Goal: Transaction & Acquisition: Purchase product/service

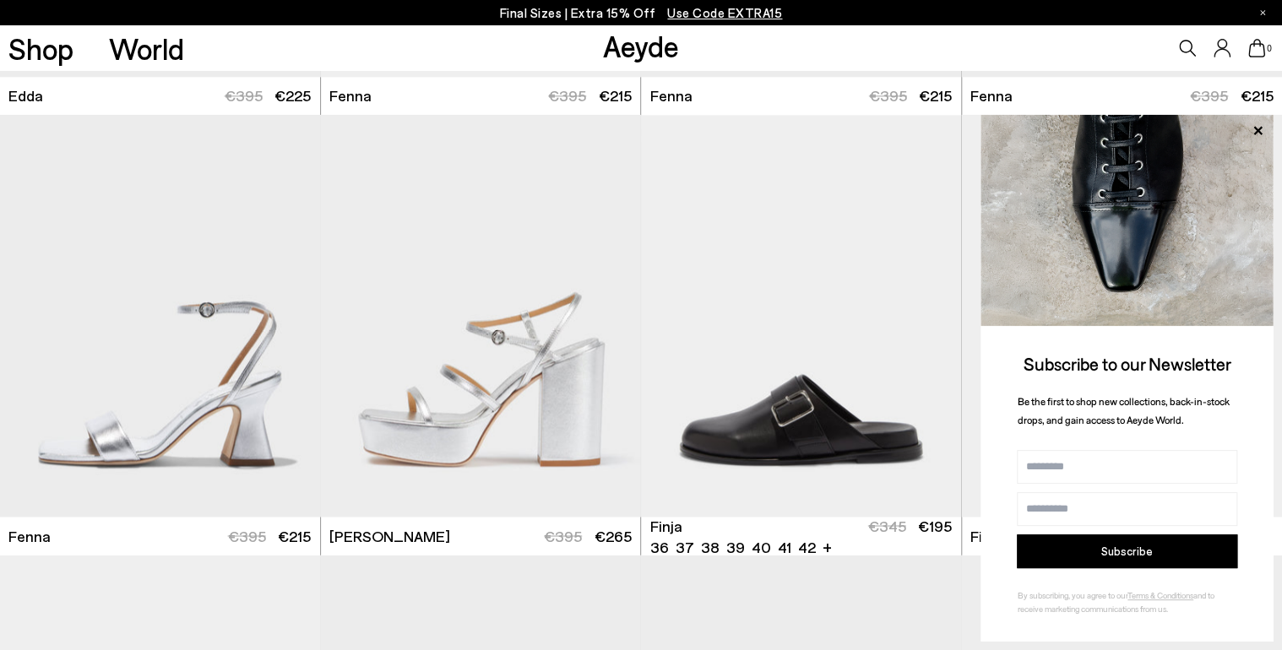
scroll to position [4478, 0]
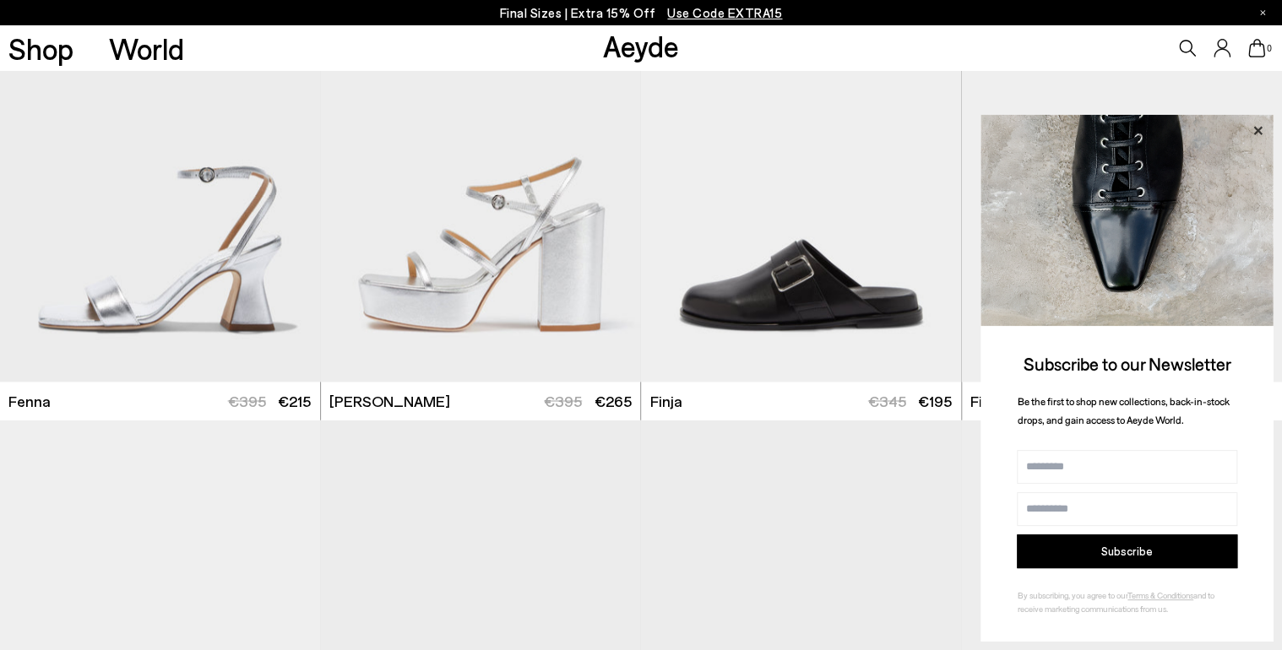
click at [1254, 130] on icon at bounding box center [1257, 131] width 22 height 22
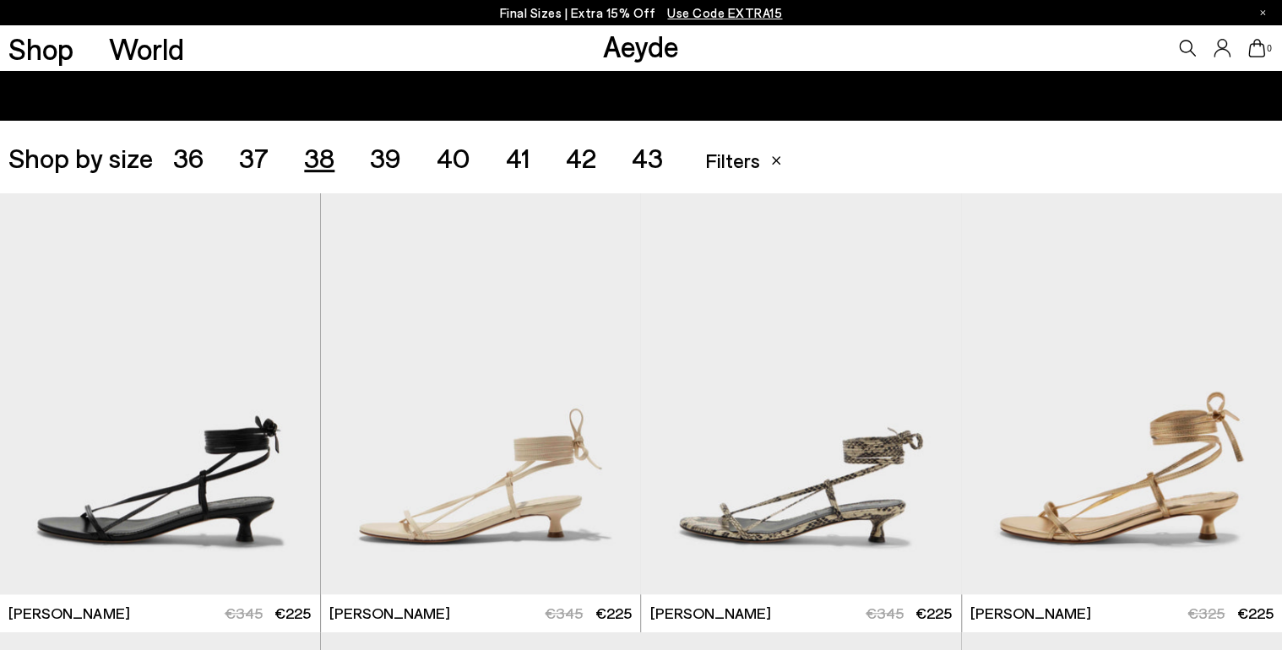
scroll to position [87, 0]
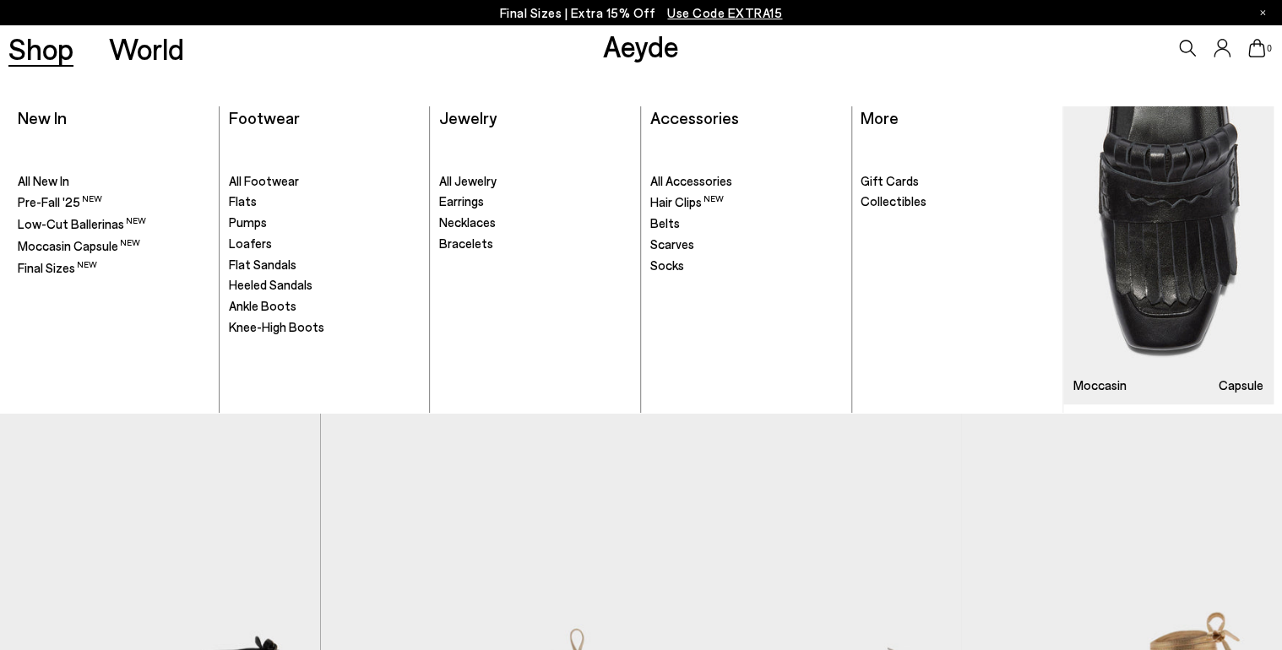
click at [51, 57] on link "Shop" at bounding box center [40, 49] width 65 height 30
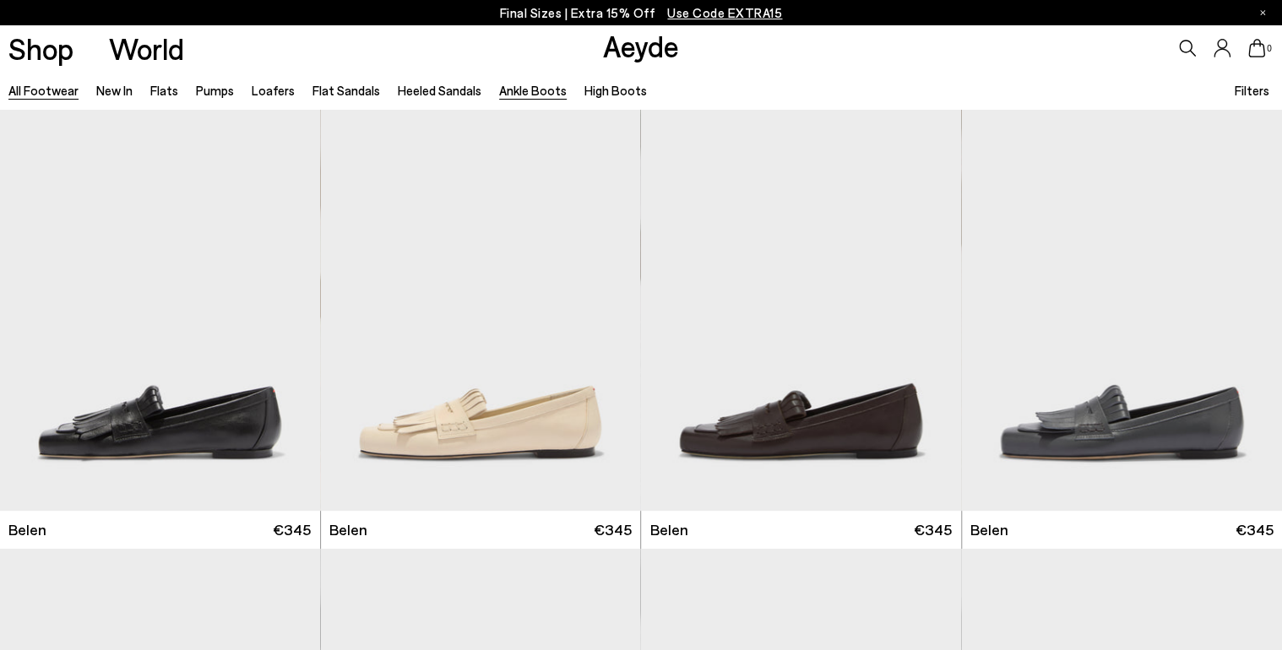
click at [516, 92] on link "Ankle Boots" at bounding box center [533, 90] width 68 height 15
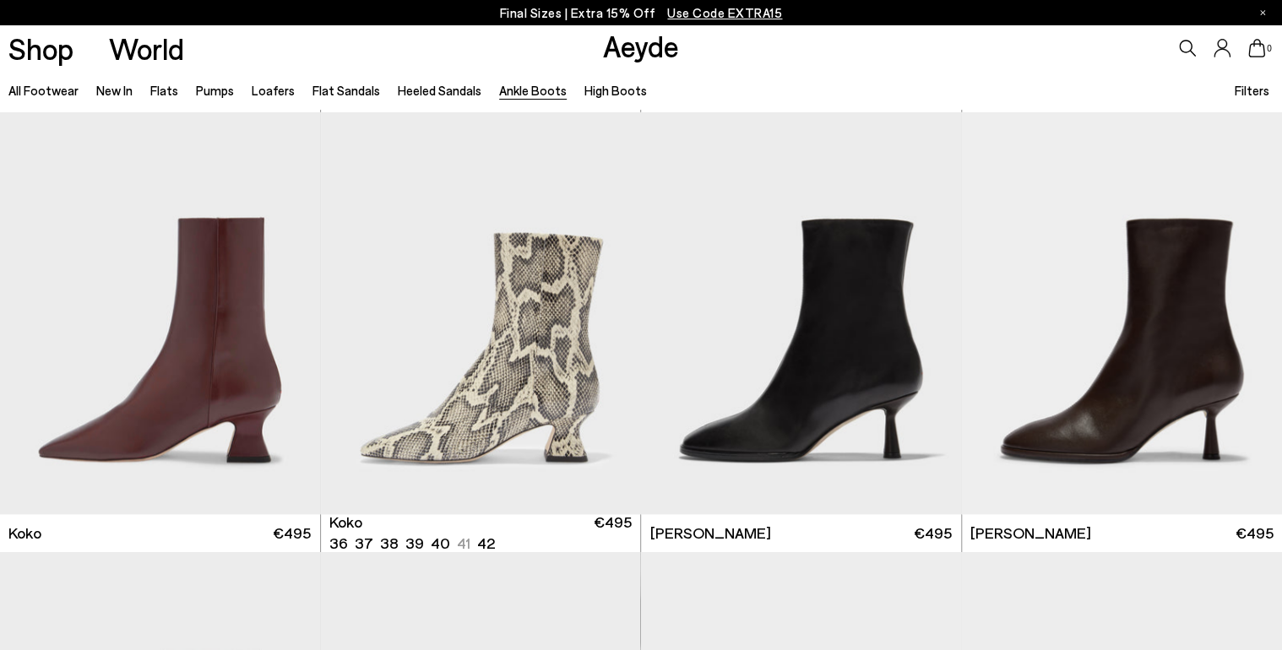
scroll to position [878, 0]
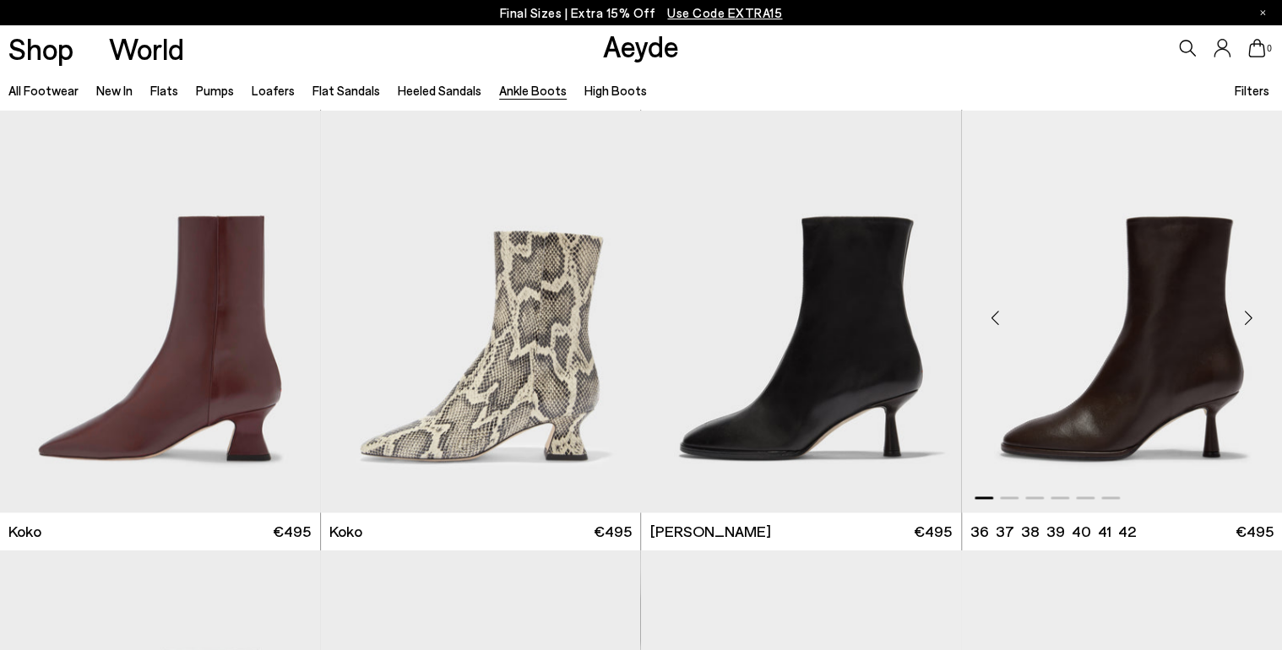
click at [1164, 361] on img "1 / 6" at bounding box center [1122, 312] width 320 height 402
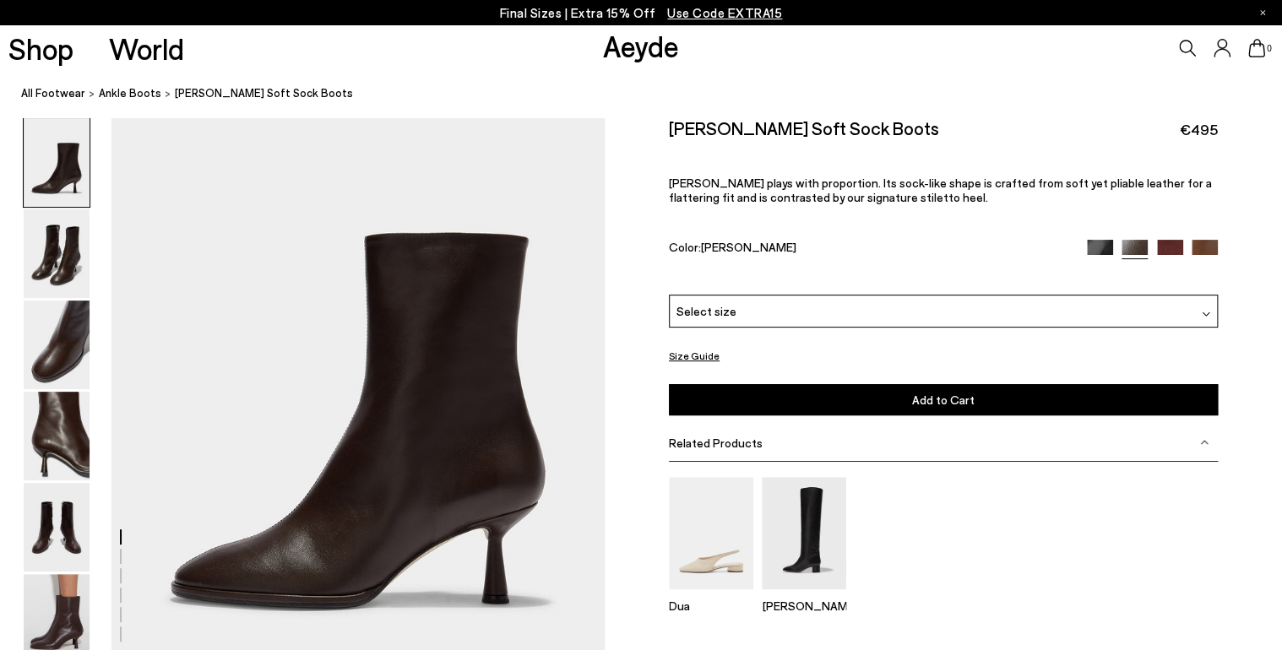
scroll to position [68, 0]
click at [50, 426] on img at bounding box center [57, 436] width 66 height 89
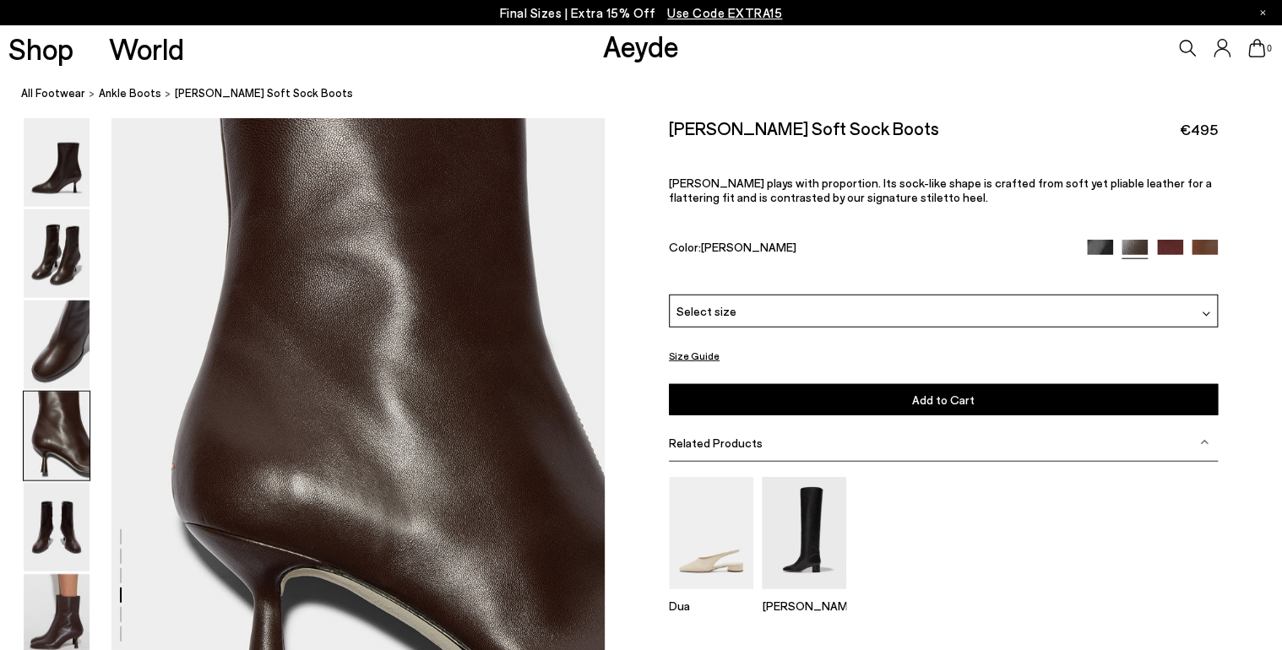
scroll to position [1981, 0]
click at [57, 512] on img at bounding box center [57, 527] width 66 height 89
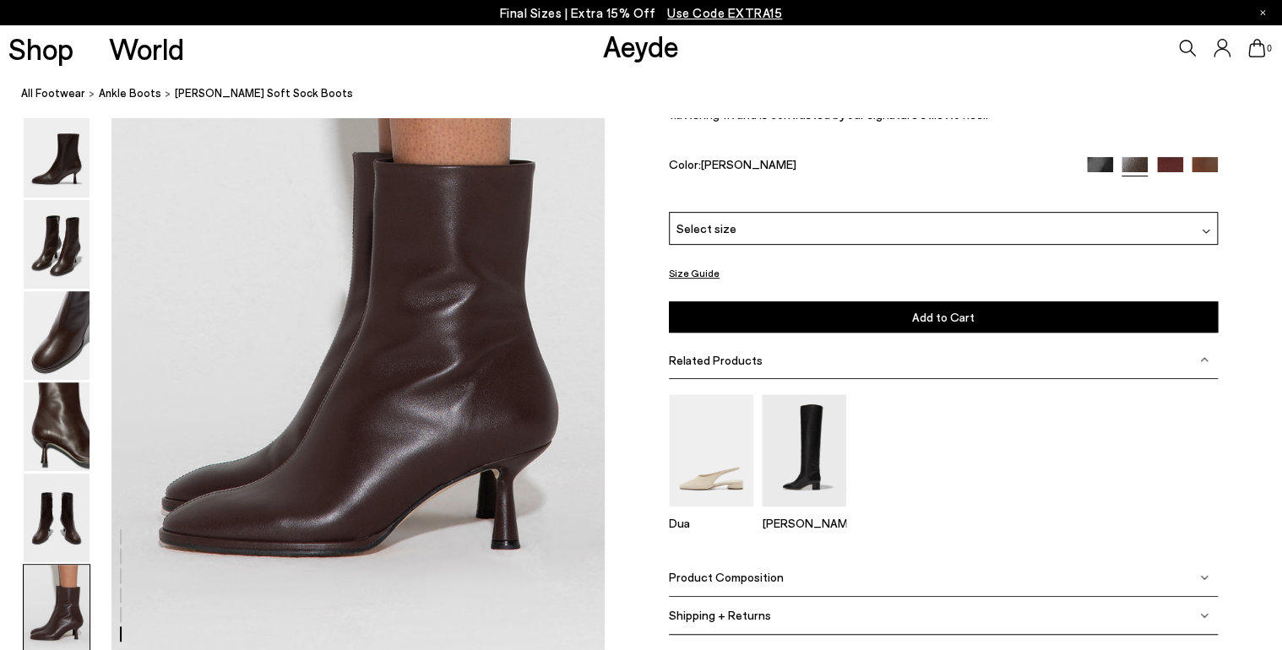
scroll to position [3452, 0]
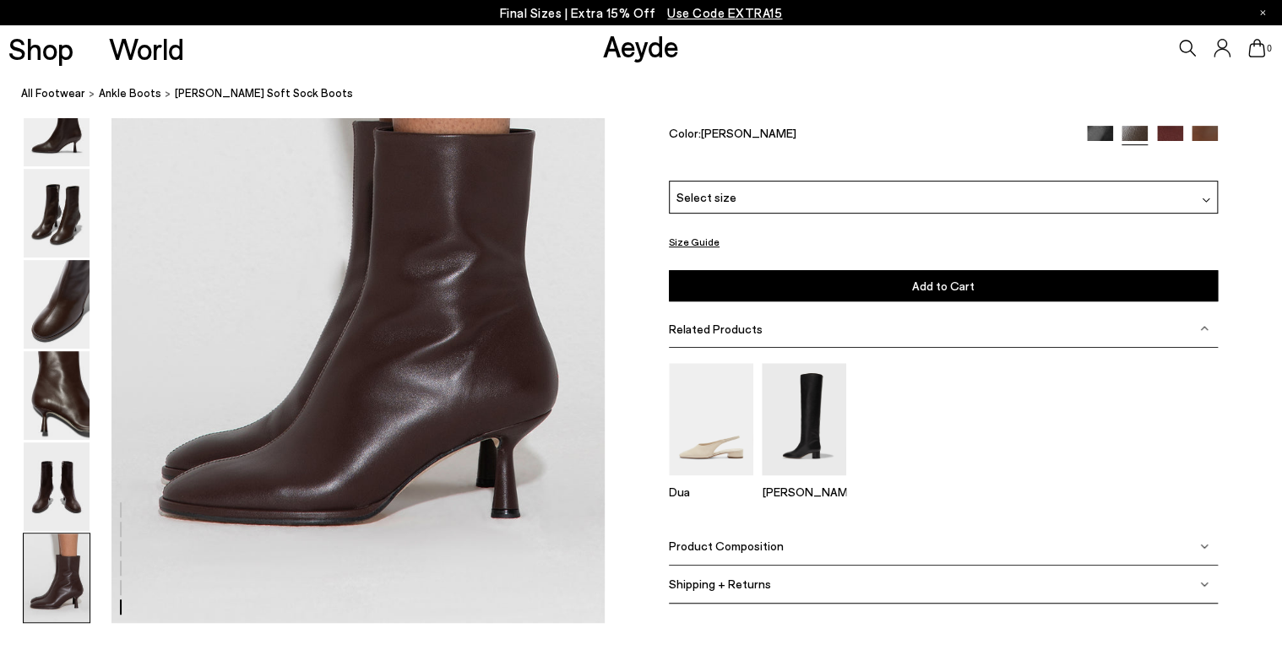
click at [1200, 544] on img at bounding box center [1204, 546] width 8 height 8
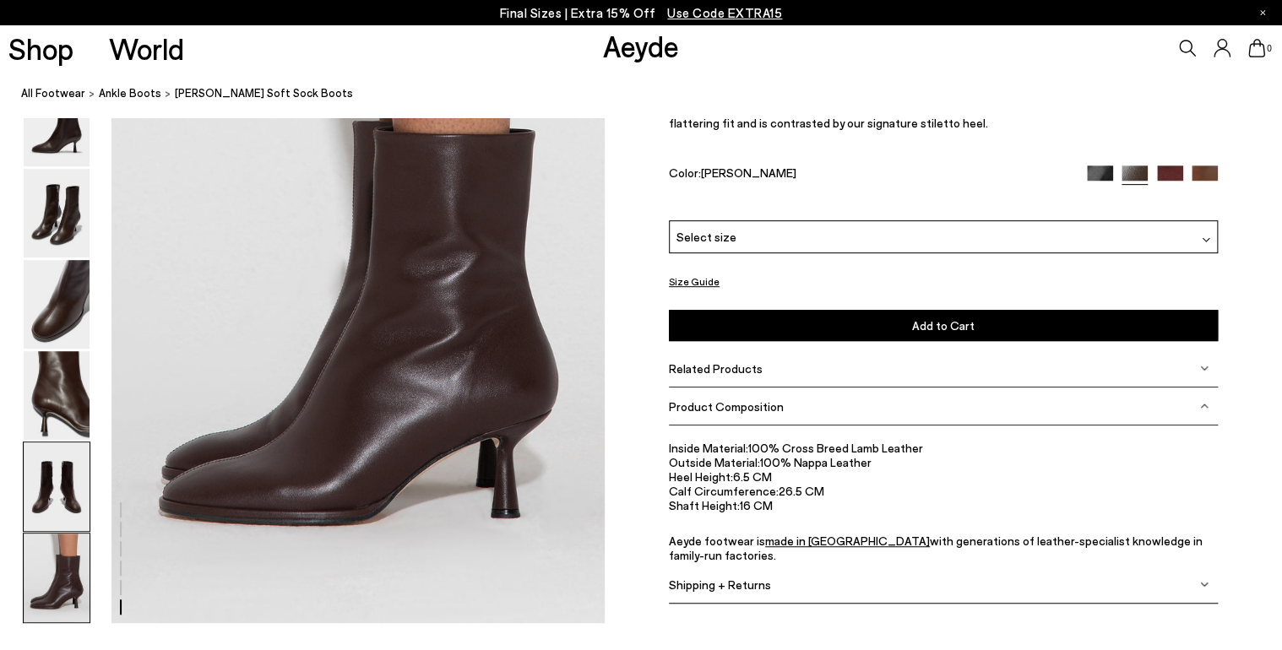
click at [50, 473] on img at bounding box center [57, 486] width 66 height 89
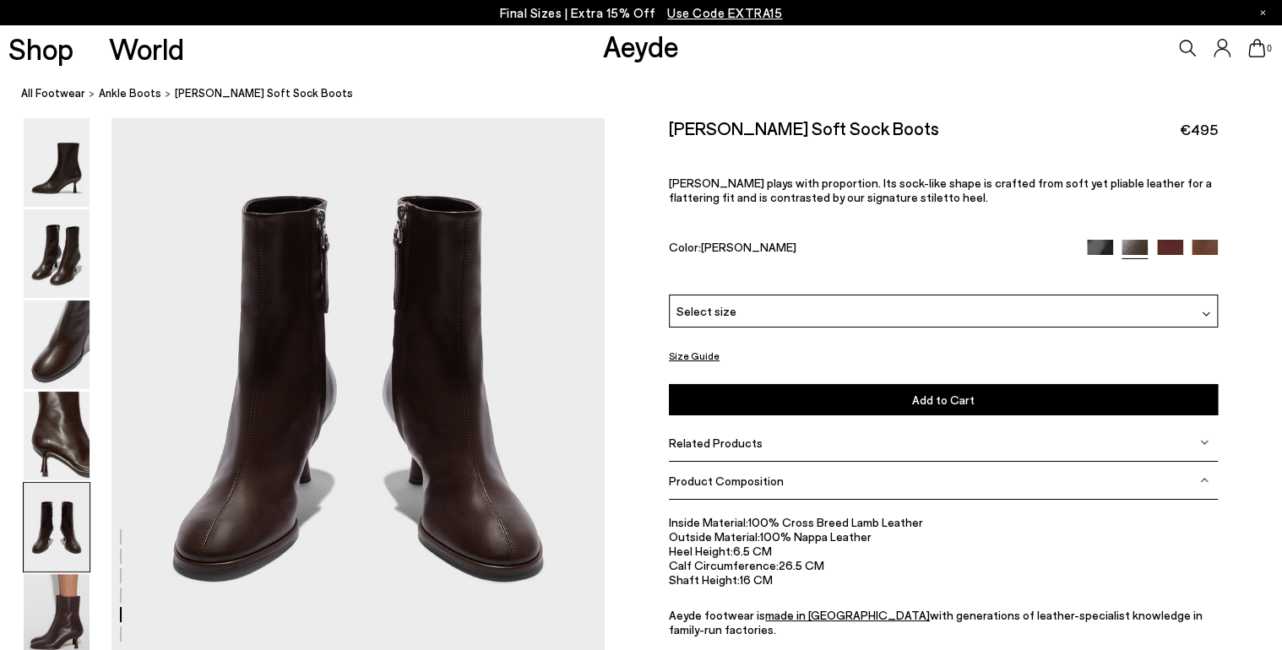
scroll to position [2641, 0]
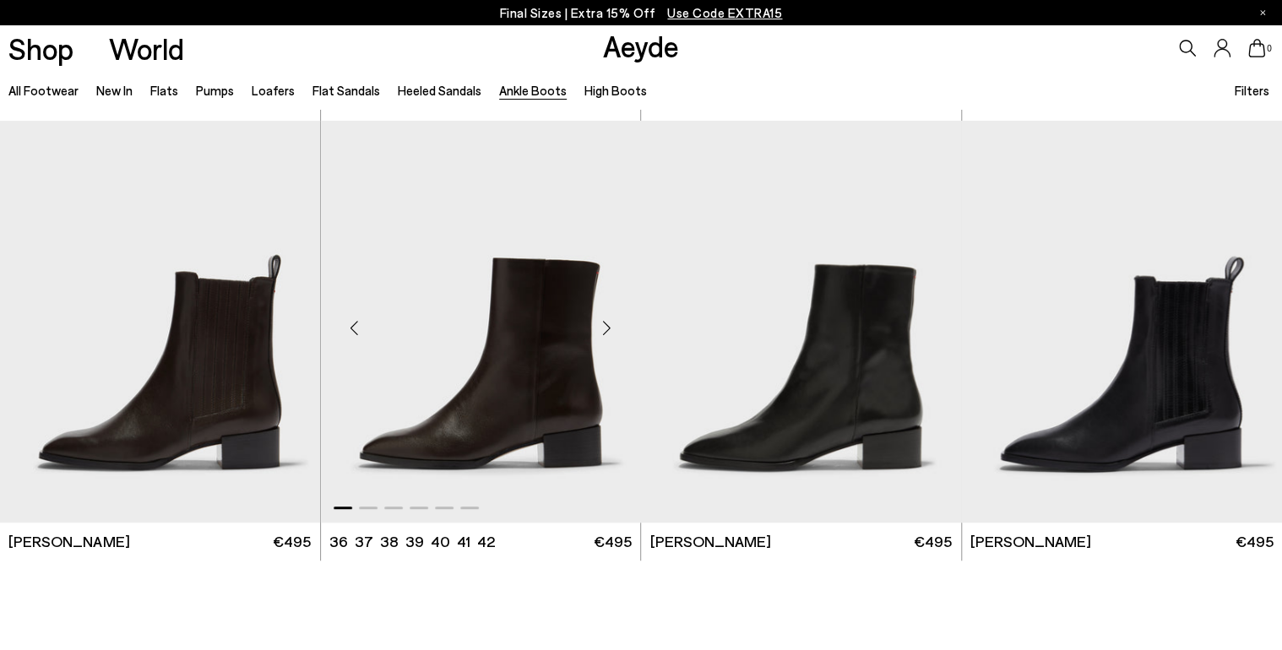
scroll to position [3504, 0]
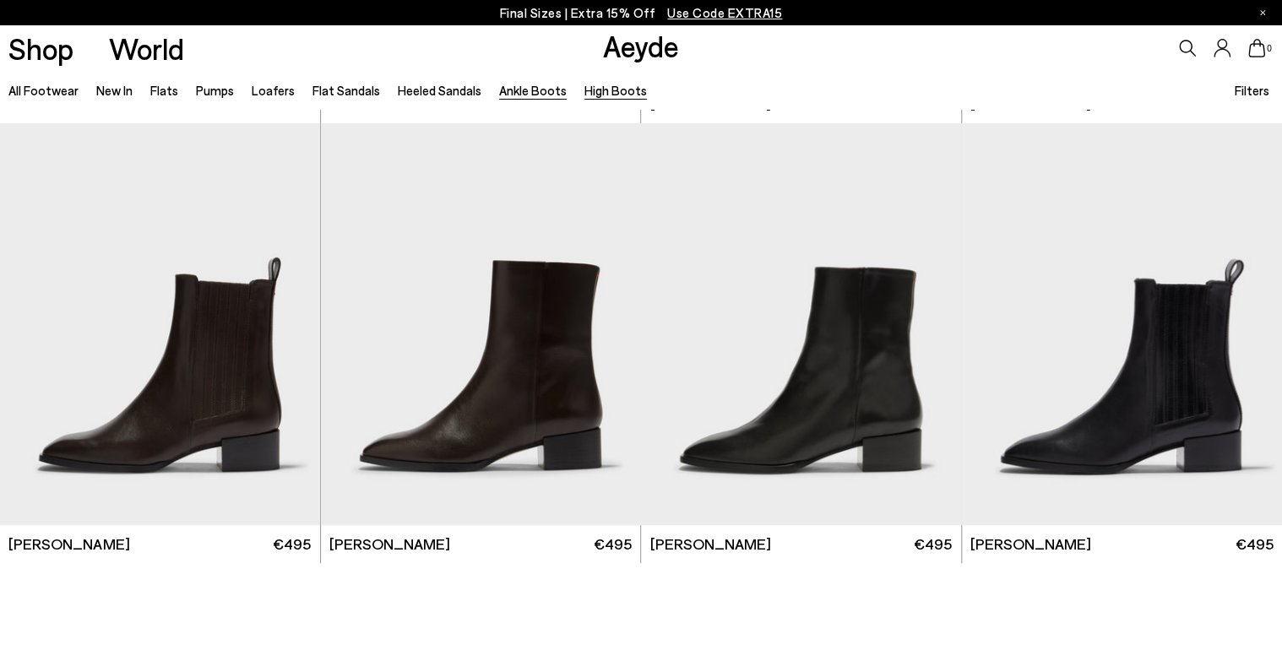
click at [584, 88] on link "High Boots" at bounding box center [615, 90] width 62 height 15
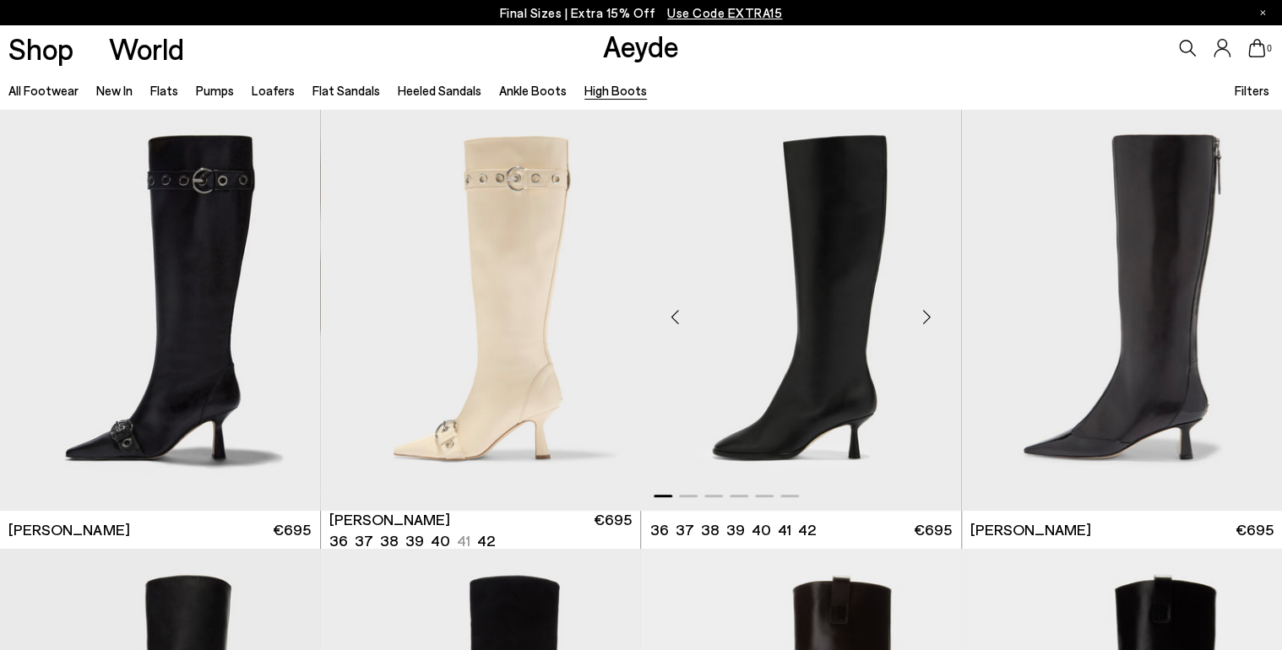
click at [837, 221] on img "1 / 6" at bounding box center [801, 310] width 320 height 402
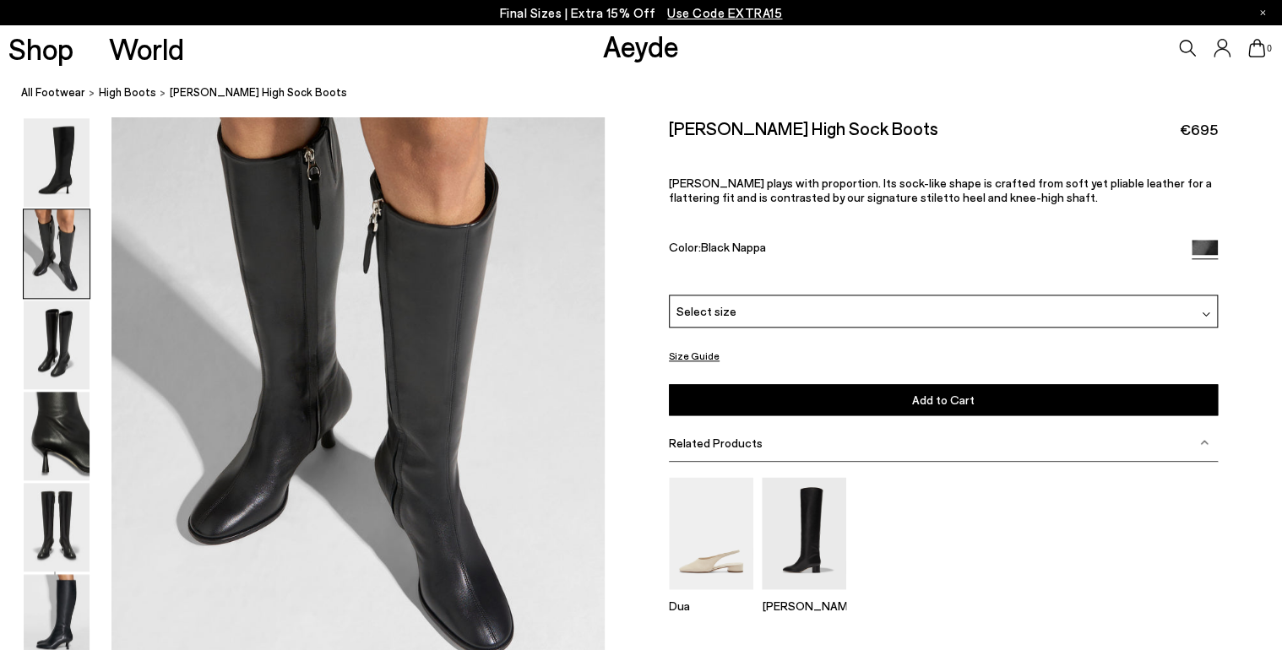
scroll to position [743, 0]
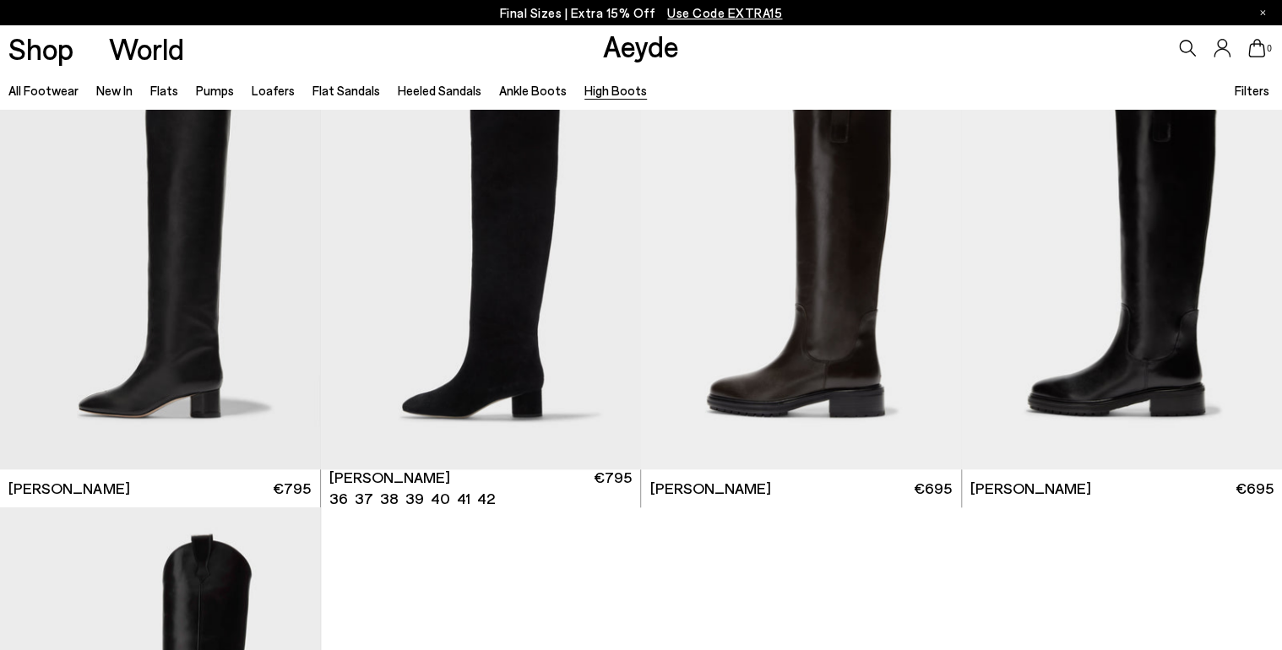
scroll to position [473, 0]
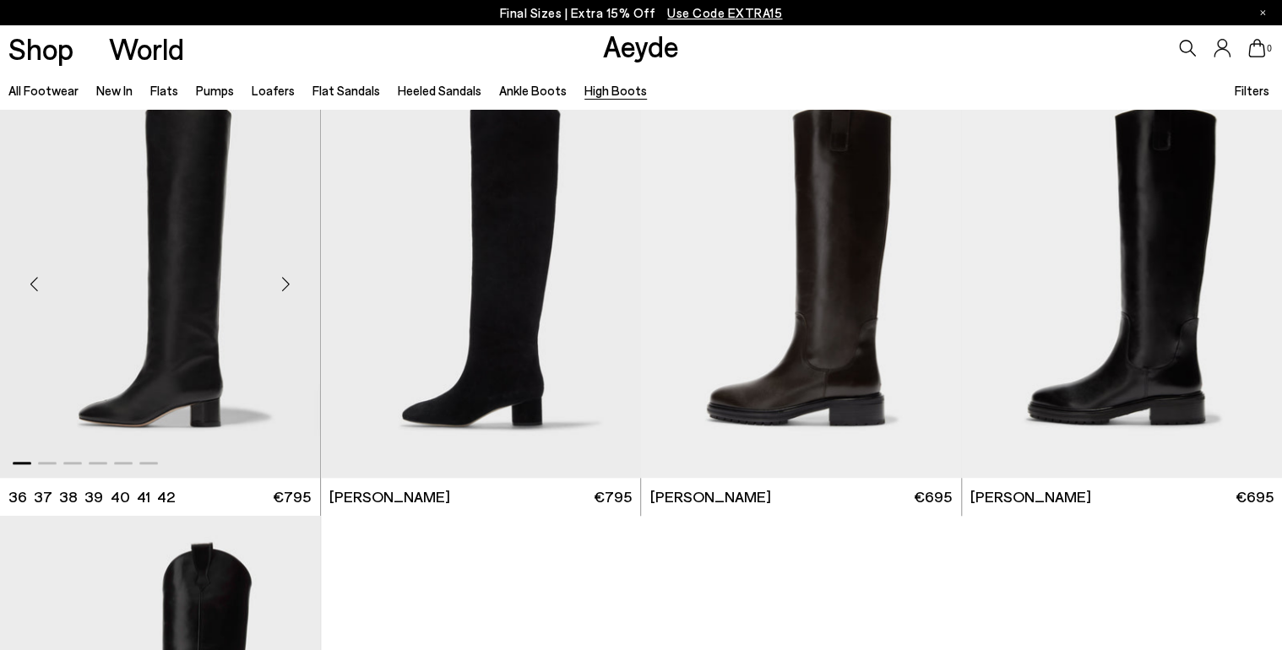
click at [215, 206] on img "1 / 6" at bounding box center [160, 277] width 320 height 402
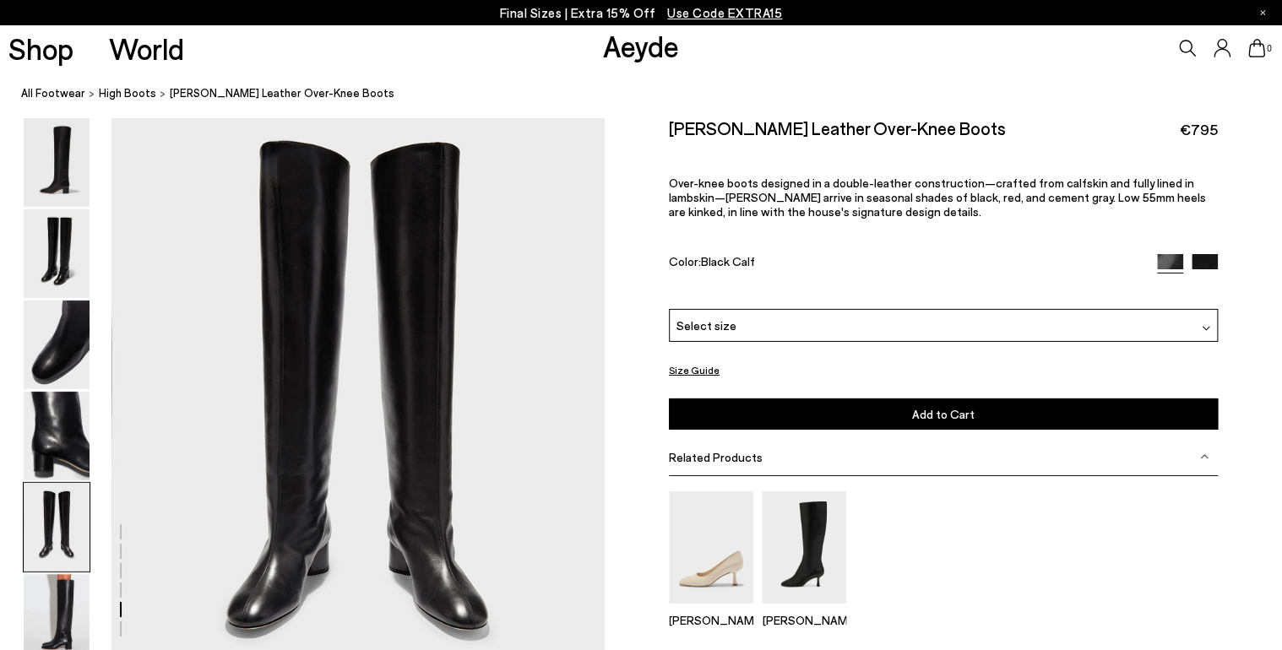
scroll to position [2567, 0]
